Goal: Transaction & Acquisition: Obtain resource

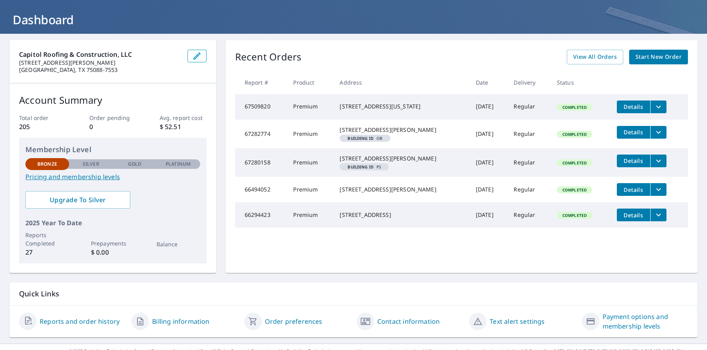
scroll to position [54, 0]
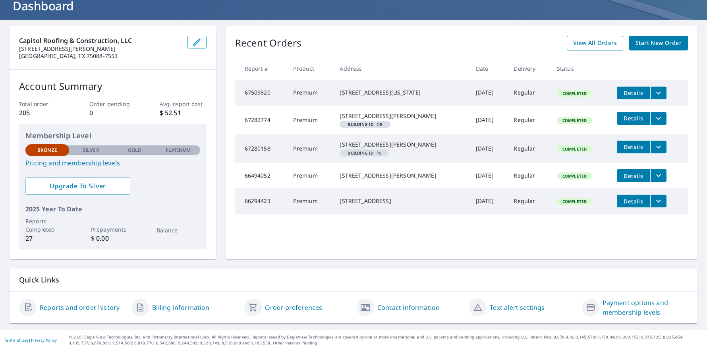
click at [587, 45] on span "View All Orders" at bounding box center [595, 43] width 44 height 10
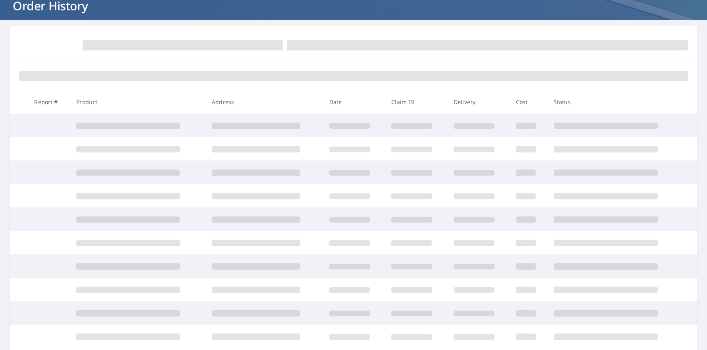
scroll to position [54, 0]
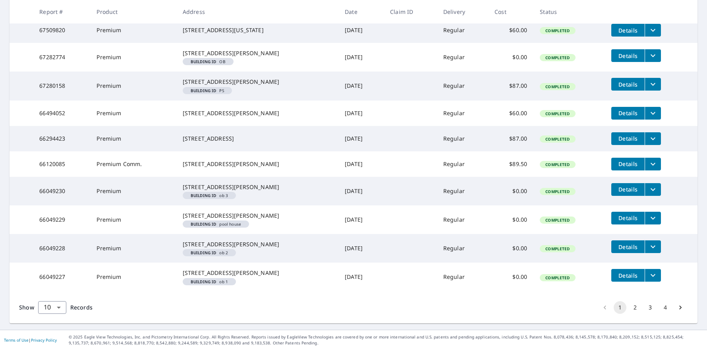
scroll to position [212, 0]
click at [648, 185] on icon "filesDropdownBtn-66049230" at bounding box center [653, 190] width 10 height 10
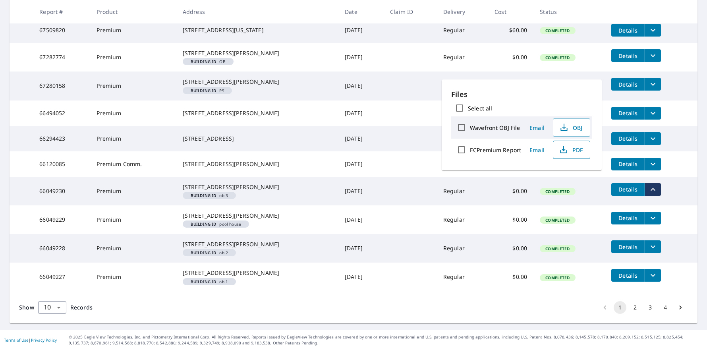
click at [568, 151] on span "PDF" at bounding box center [570, 150] width 25 height 10
click at [648, 213] on icon "filesDropdownBtn-66049229" at bounding box center [653, 218] width 10 height 10
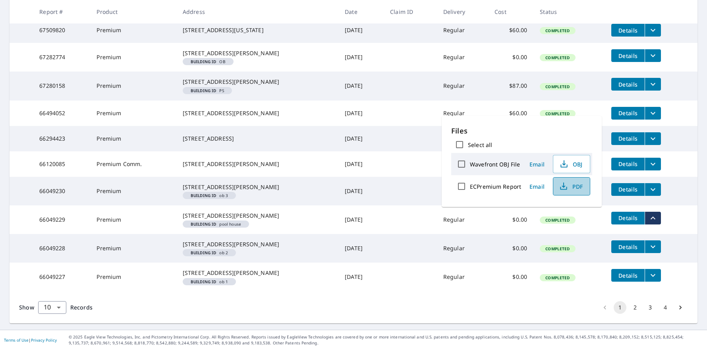
click at [574, 187] on span "PDF" at bounding box center [570, 187] width 25 height 10
click at [25, 205] on td at bounding box center [21, 219] width 23 height 29
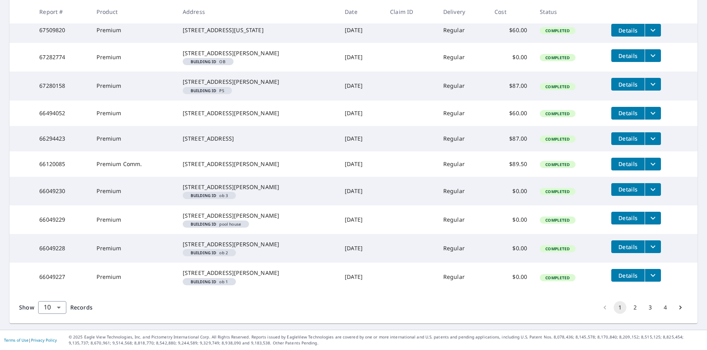
click at [651, 245] on icon "filesDropdownBtn-66049228" at bounding box center [653, 246] width 5 height 3
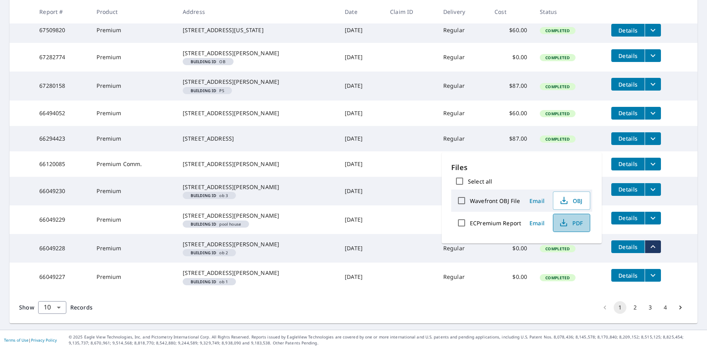
click at [574, 224] on span "PDF" at bounding box center [570, 223] width 25 height 10
click at [20, 243] on td at bounding box center [21, 248] width 23 height 29
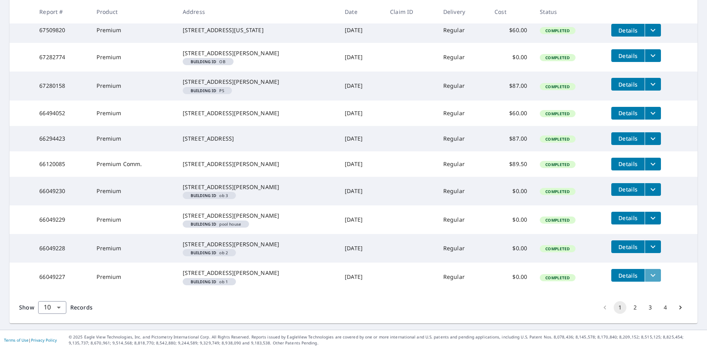
click at [648, 273] on icon "filesDropdownBtn-66049227" at bounding box center [653, 275] width 10 height 10
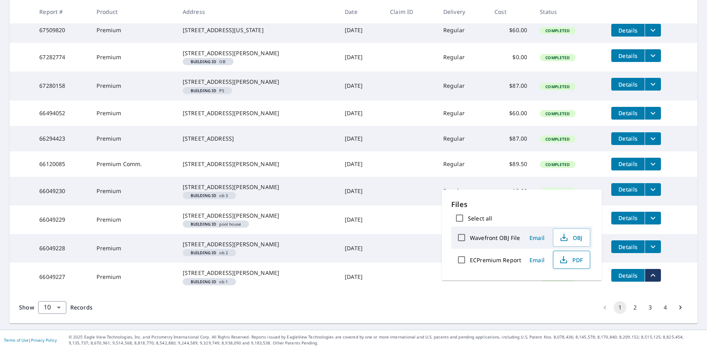
click at [577, 261] on span "PDF" at bounding box center [570, 260] width 25 height 10
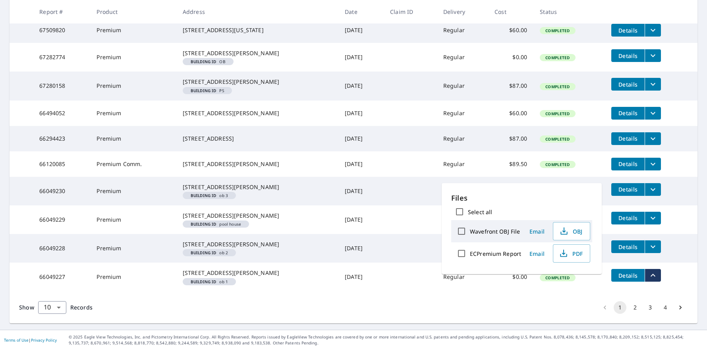
scroll to position [219, 0]
click at [629, 309] on button "2" at bounding box center [635, 307] width 13 height 13
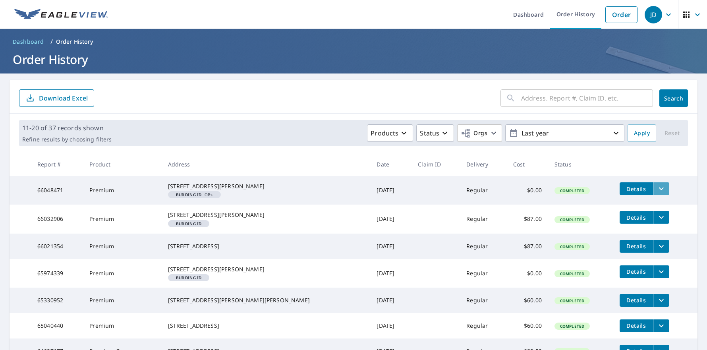
click at [657, 189] on icon "filesDropdownBtn-66048471" at bounding box center [662, 189] width 10 height 10
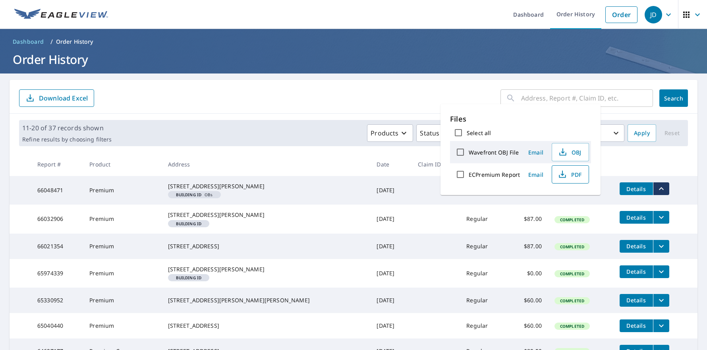
click at [577, 176] on span "PDF" at bounding box center [569, 175] width 25 height 10
